Goal: Transaction & Acquisition: Purchase product/service

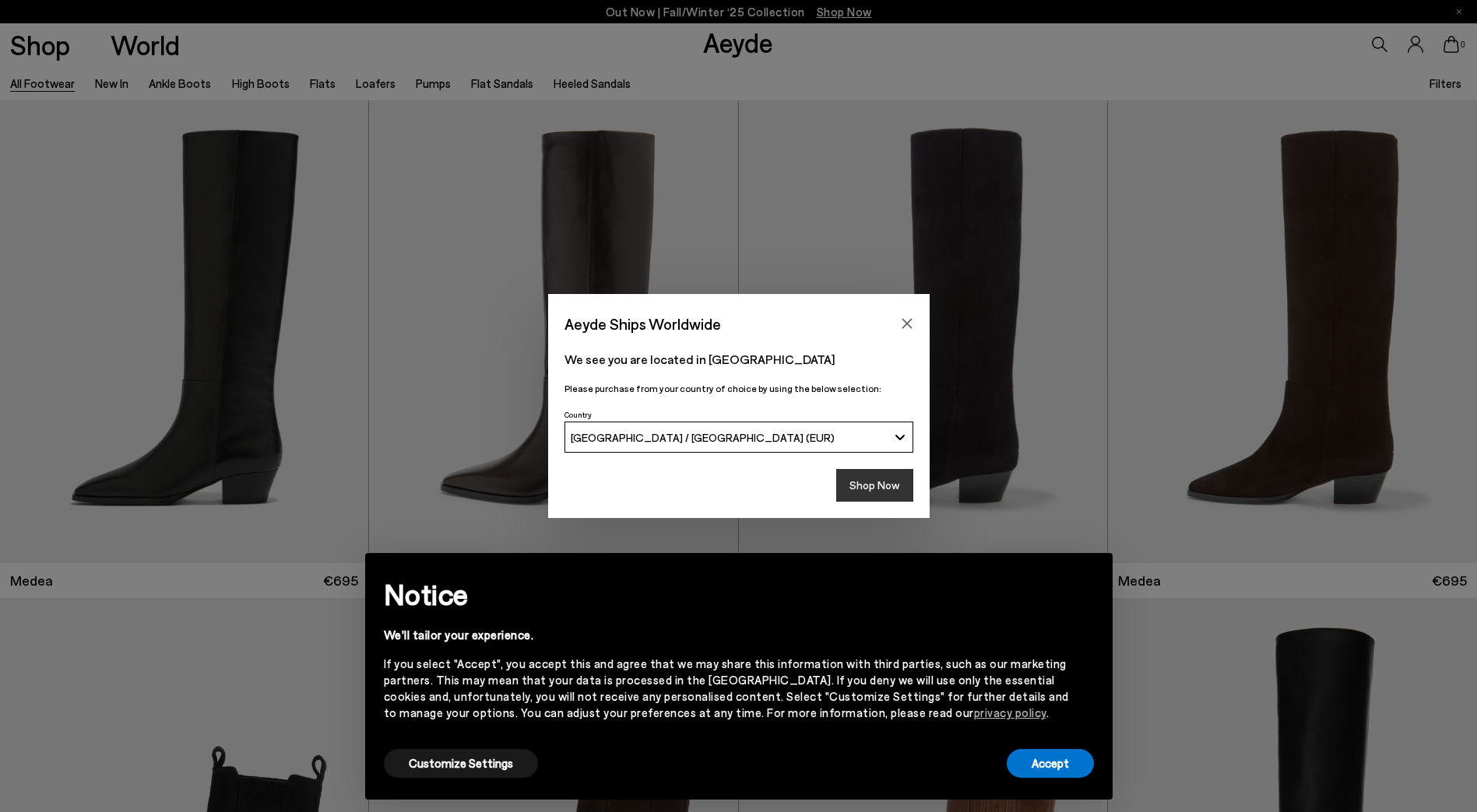
click at [892, 481] on button "Shop Now" at bounding box center [874, 486] width 77 height 33
click at [1053, 753] on button "Accept" at bounding box center [1050, 764] width 88 height 29
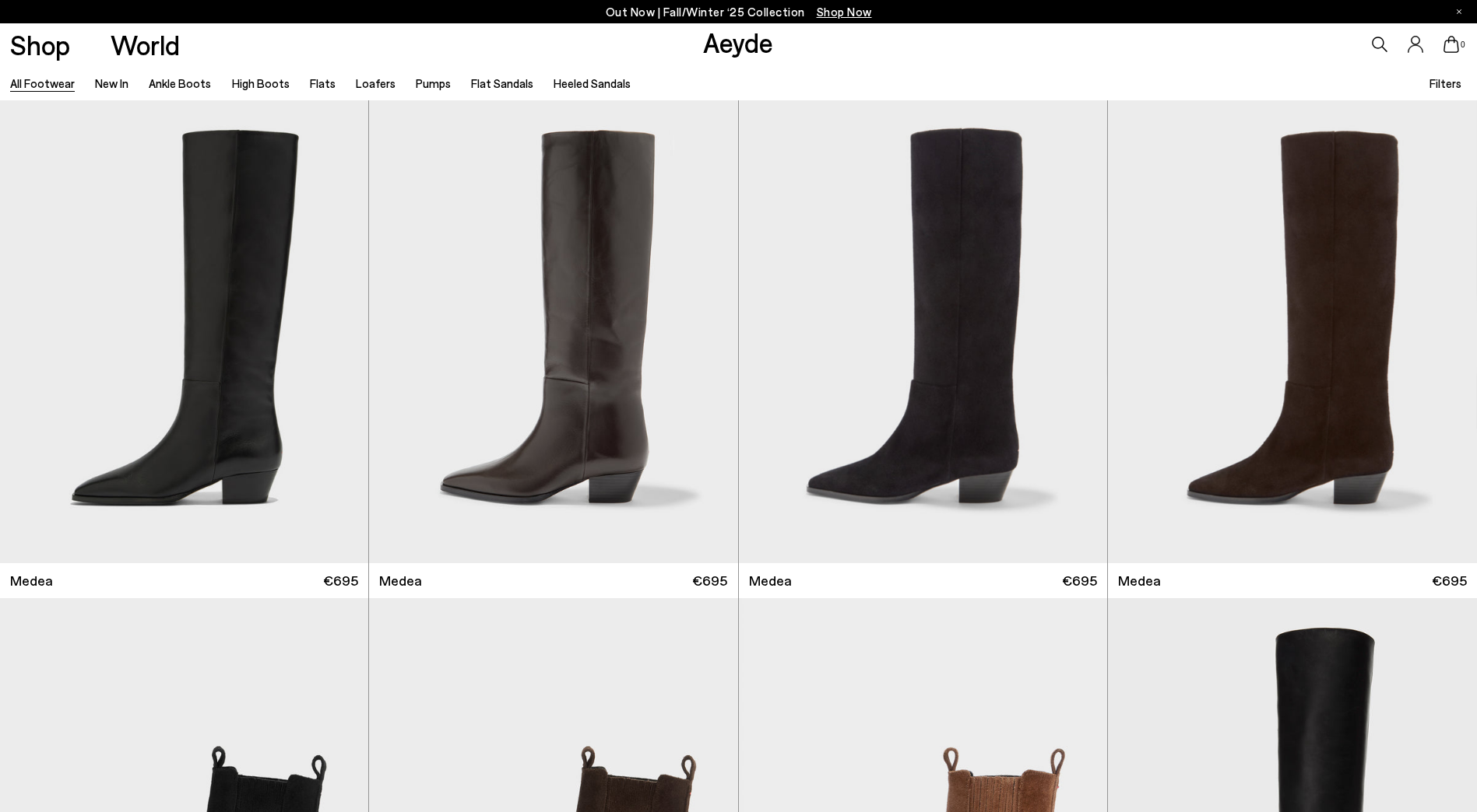
click at [1440, 85] on span "Filters" at bounding box center [1444, 83] width 32 height 14
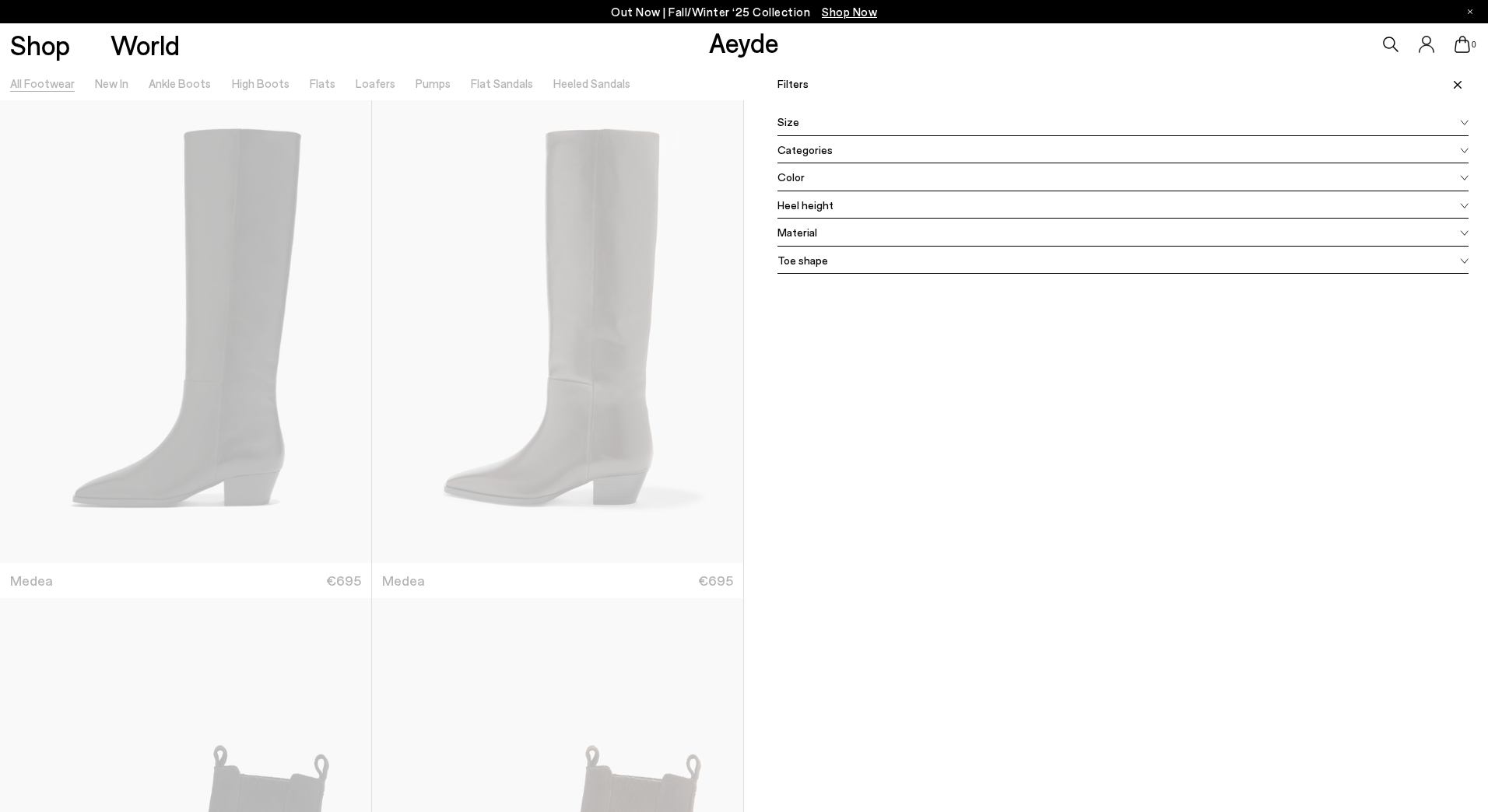
click at [796, 122] on div "Size" at bounding box center [1123, 122] width 691 height 28
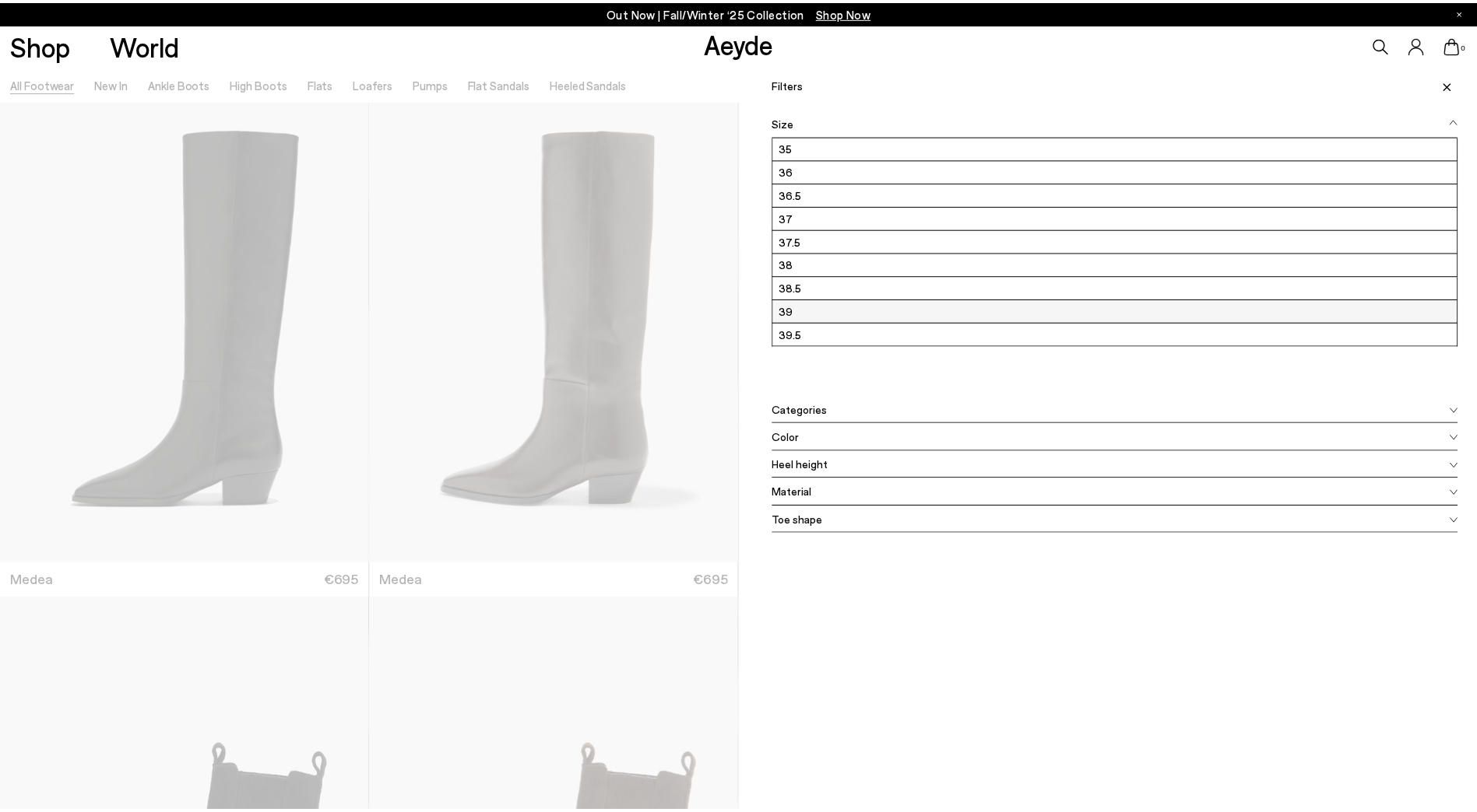
scroll to position [211, 0]
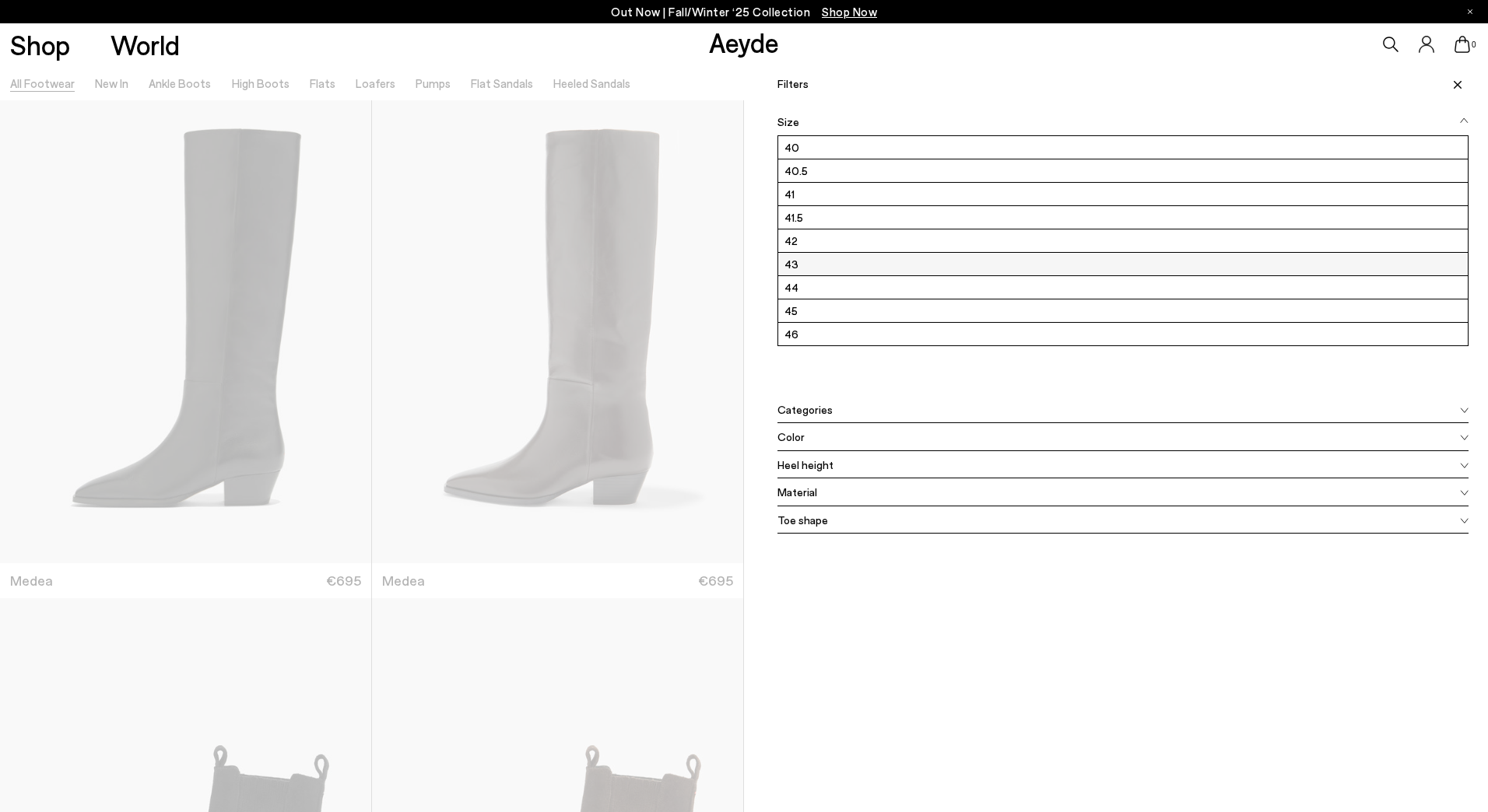
click at [826, 260] on label "43" at bounding box center [1123, 263] width 689 height 23
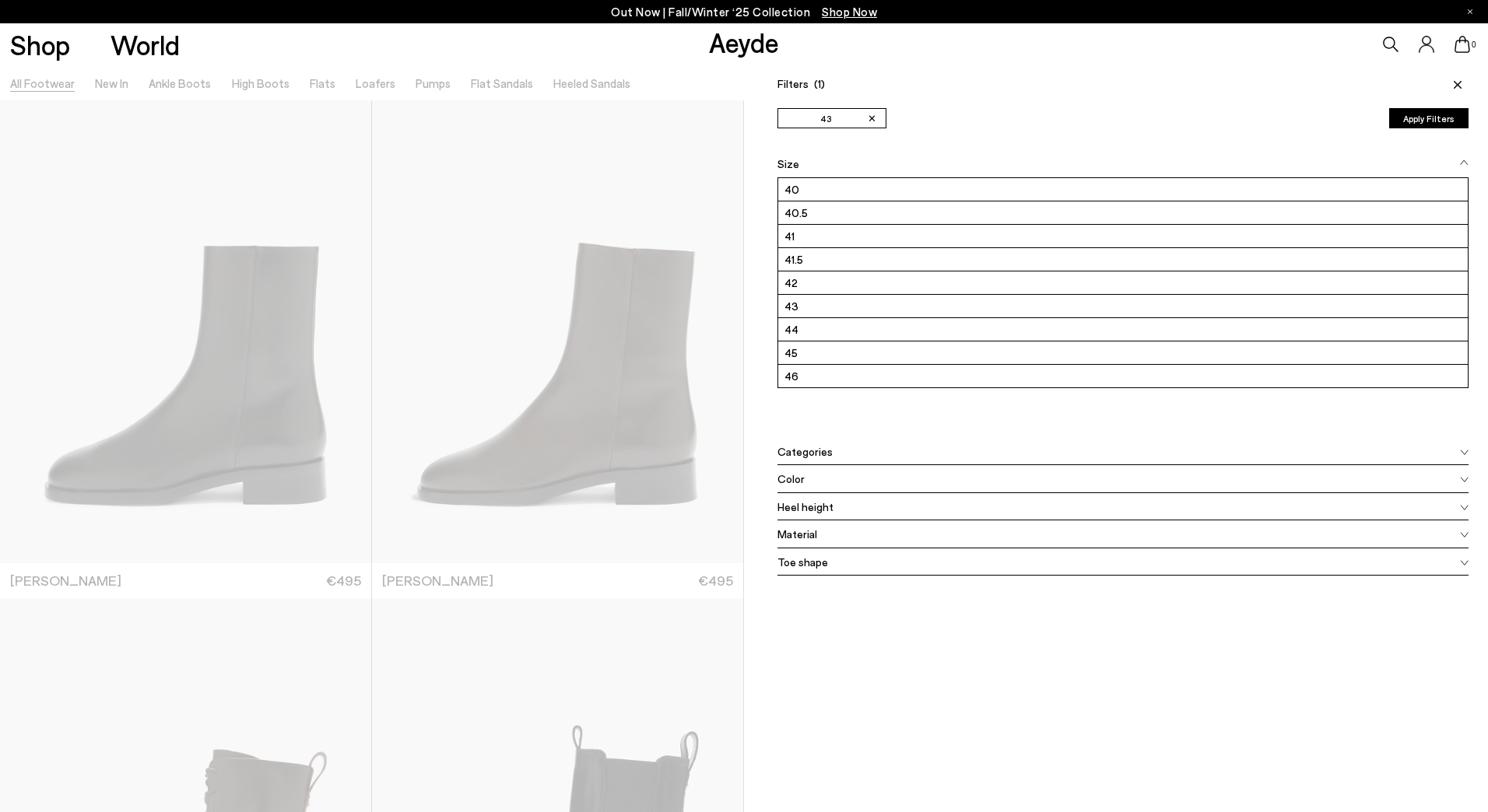
click at [985, 736] on div "Filters (1) ✕ 43 Apply filters ✕ 43 Apply Filters Availability In stock Out of …" at bounding box center [1116, 471] width 744 height 812
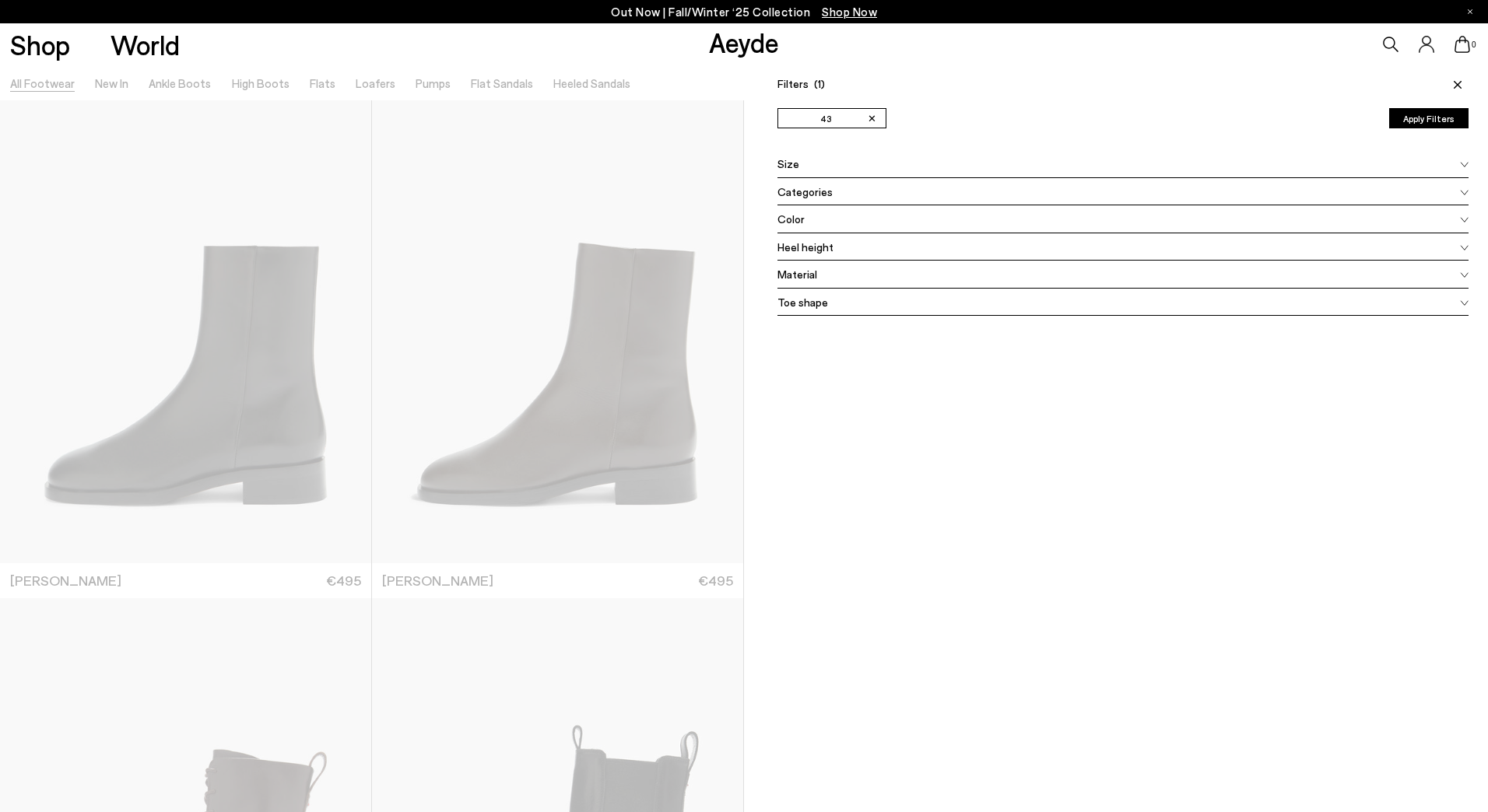
click at [1443, 80] on span at bounding box center [1455, 84] width 26 height 35
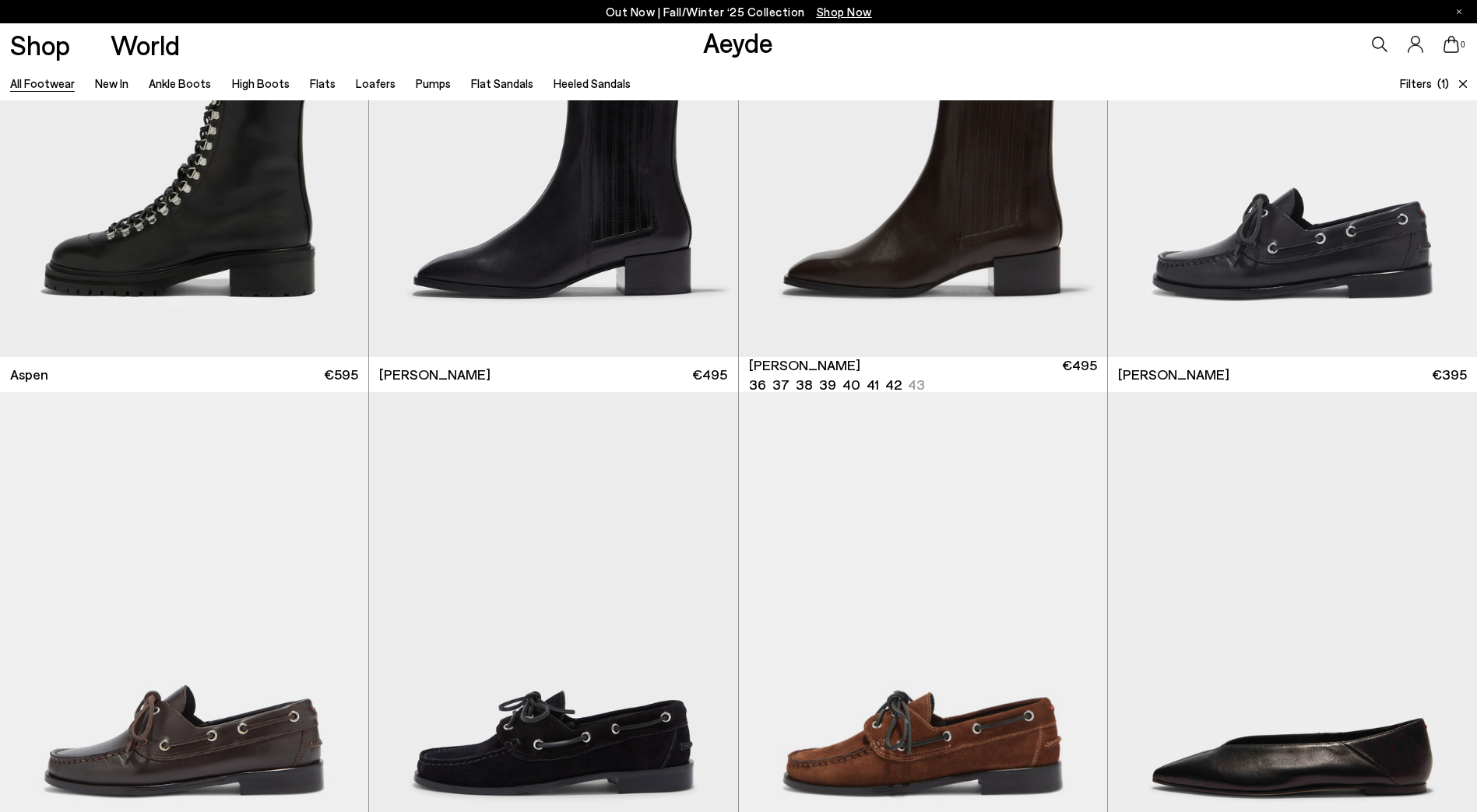
scroll to position [1167, 0]
